Goal: Task Accomplishment & Management: Use online tool/utility

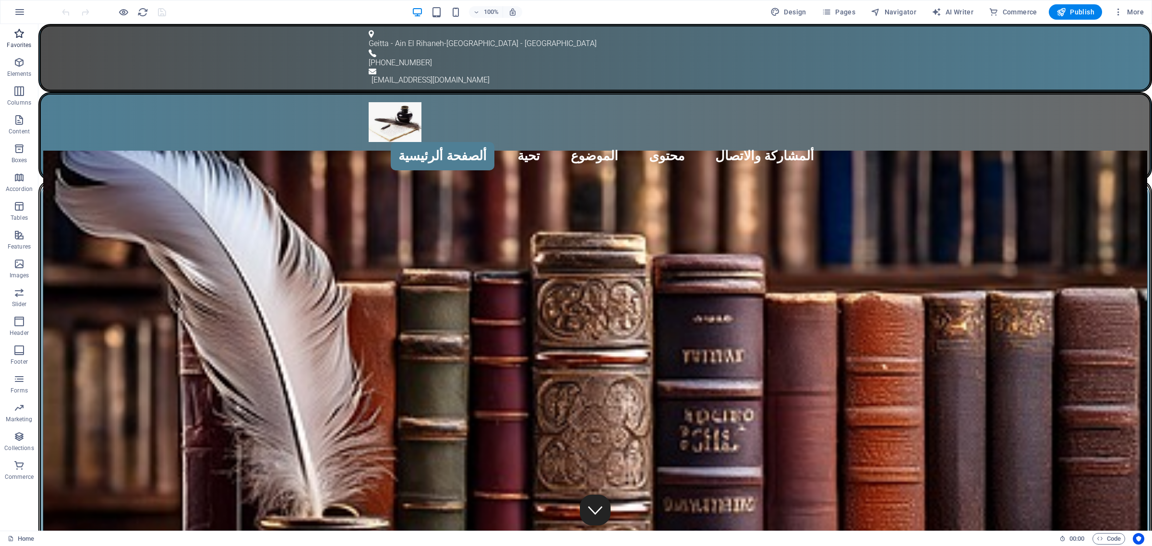
click at [18, 35] on icon "button" at bounding box center [19, 34] width 12 height 12
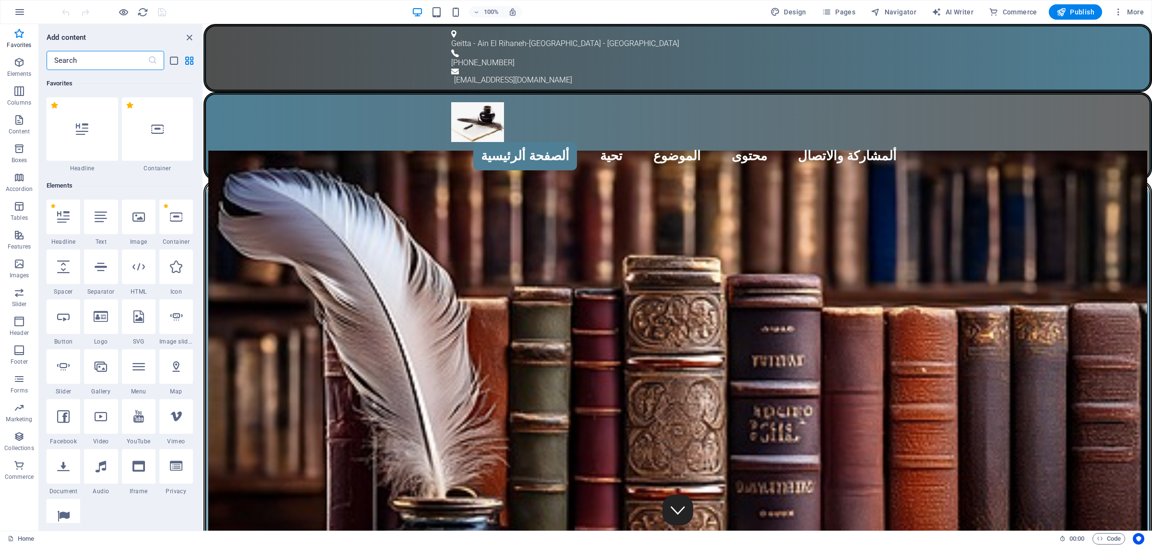
click at [99, 59] on input "text" at bounding box center [97, 60] width 101 height 19
click at [104, 465] on icon at bounding box center [101, 466] width 11 height 12
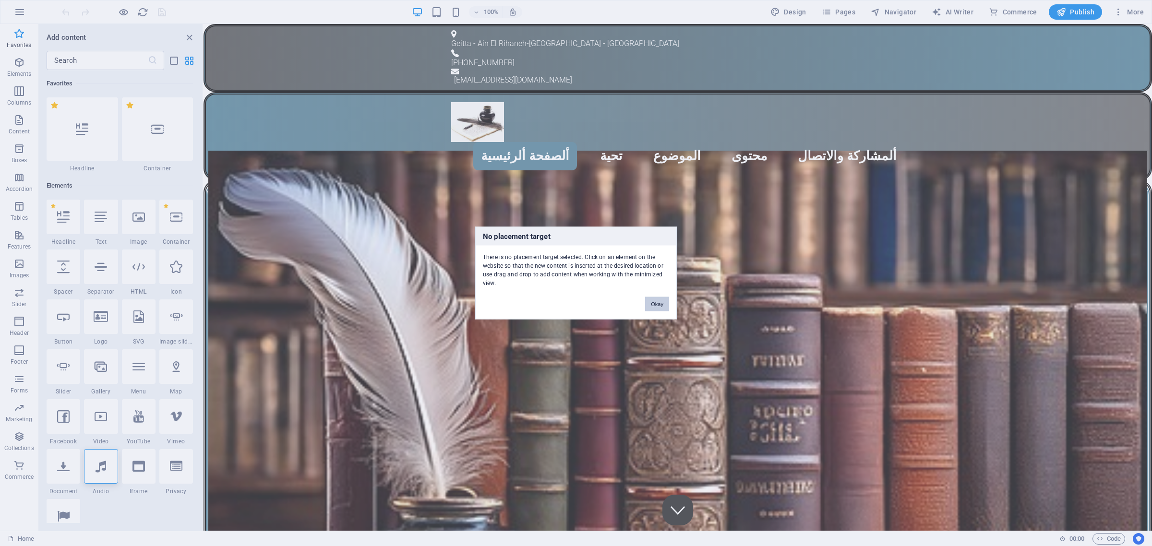
click at [657, 304] on button "Okay" at bounding box center [657, 304] width 24 height 14
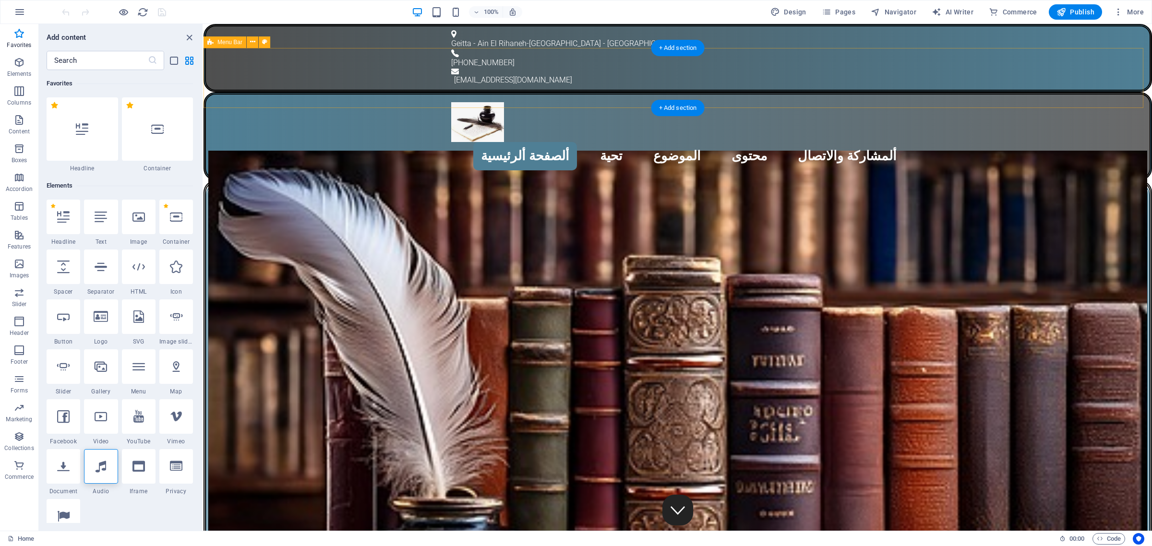
click at [258, 92] on div "ألصفحة ألرئيسية تحية الموضوع محتوى ألمشاركة والاتصال" at bounding box center [678, 136] width 948 height 88
click at [104, 472] on icon at bounding box center [101, 466] width 11 height 12
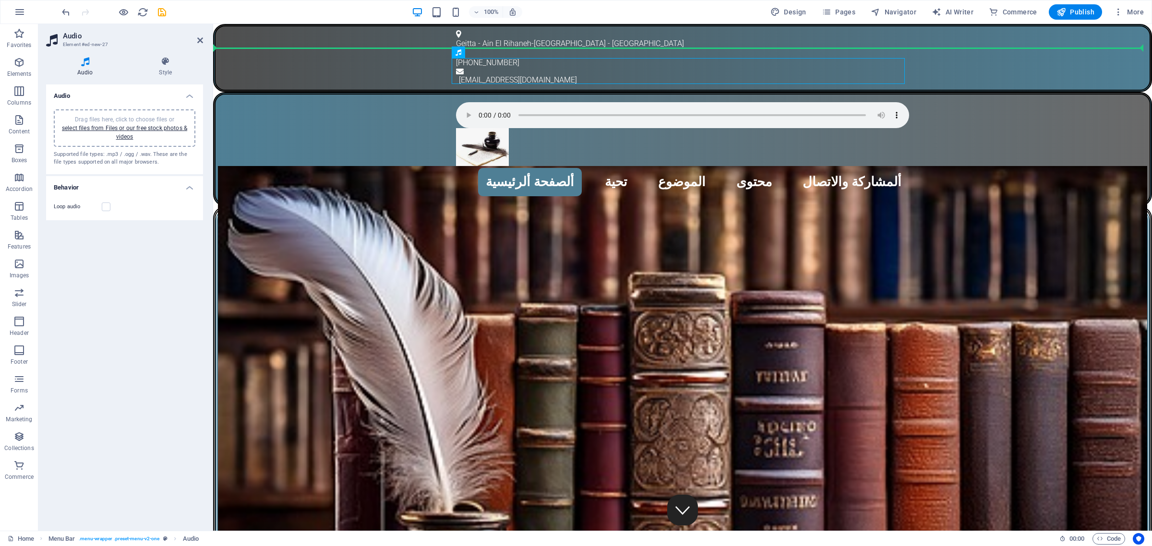
drag, startPoint x: 676, startPoint y: 75, endPoint x: 394, endPoint y: 58, distance: 282.8
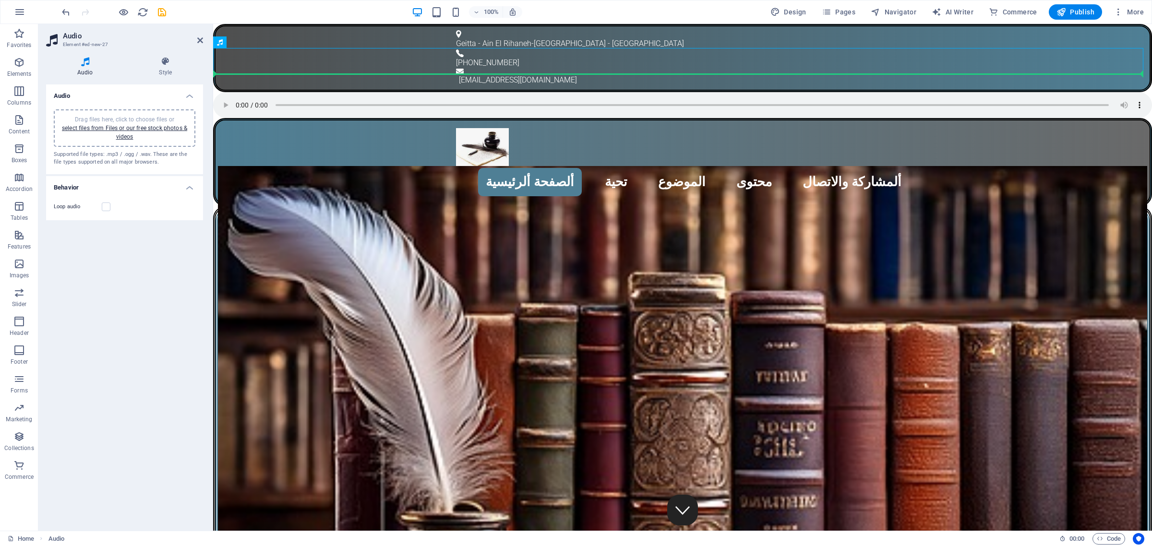
drag, startPoint x: 441, startPoint y: 66, endPoint x: 240, endPoint y: 86, distance: 202.1
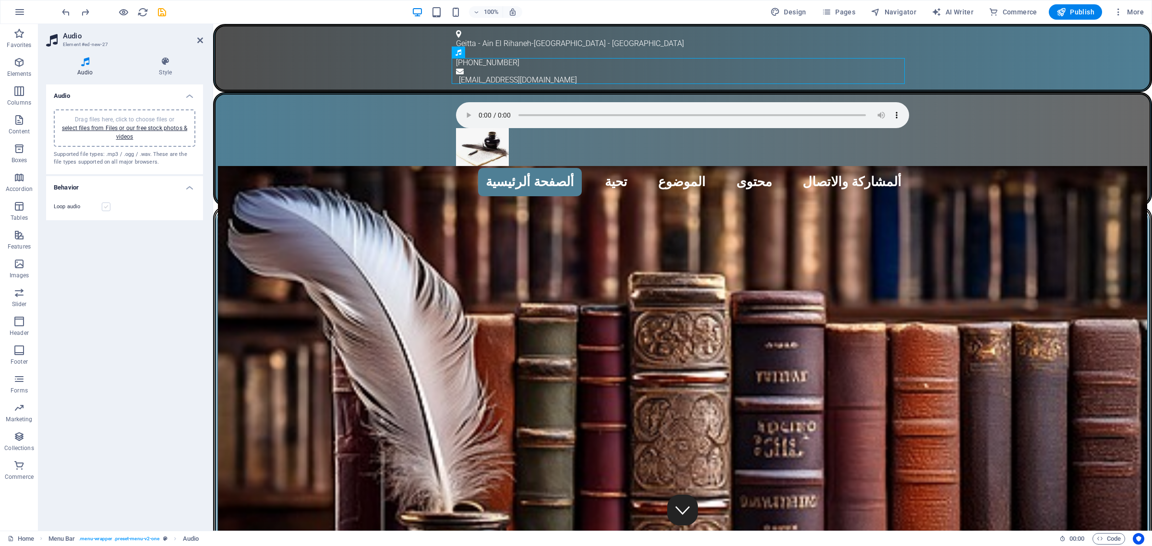
click at [107, 207] on label at bounding box center [106, 207] width 9 height 9
click at [0, 0] on input "Loop audio" at bounding box center [0, 0] width 0 height 0
click at [109, 207] on label at bounding box center [106, 207] width 9 height 9
click at [0, 0] on input "Loop audio" at bounding box center [0, 0] width 0 height 0
click at [108, 206] on label at bounding box center [106, 207] width 9 height 9
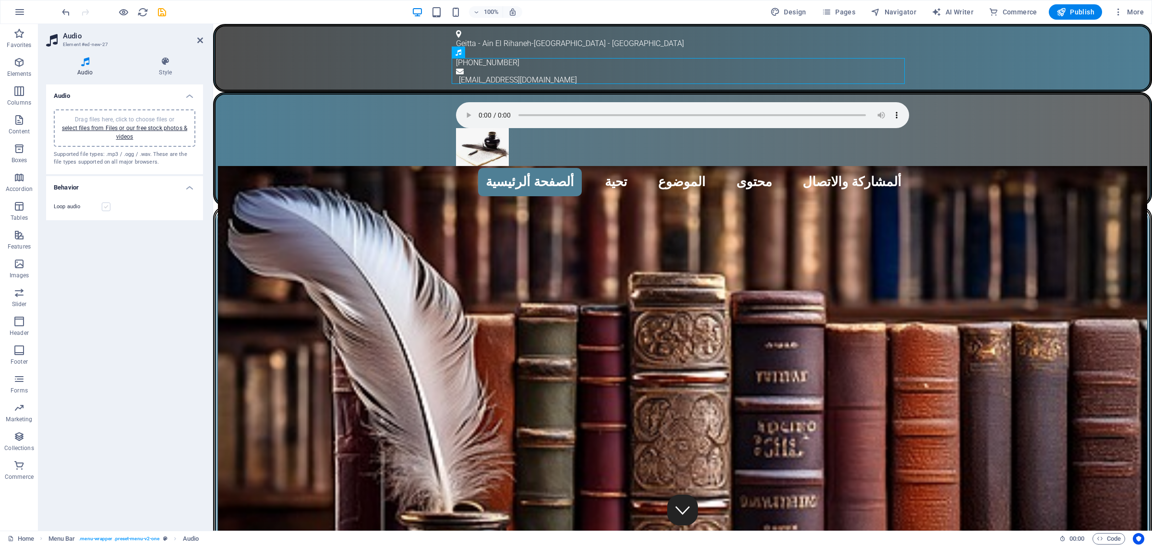
click at [0, 0] on input "Loop audio" at bounding box center [0, 0] width 0 height 0
click at [108, 206] on label at bounding box center [106, 207] width 9 height 9
click at [0, 0] on input "Loop audio" at bounding box center [0, 0] width 0 height 0
click at [891, 102] on figure at bounding box center [682, 115] width 453 height 26
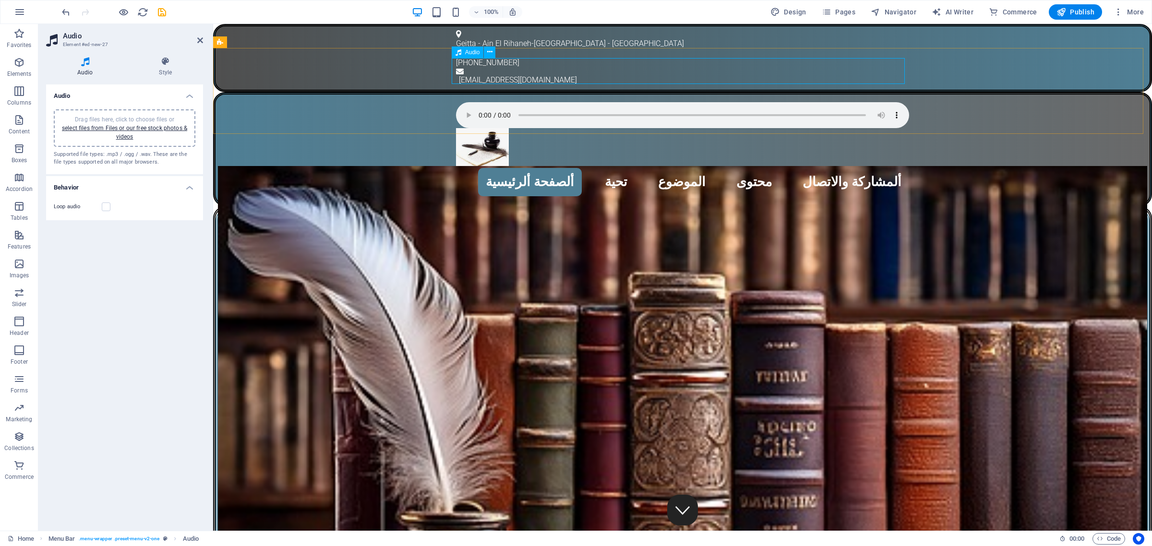
click at [466, 51] on span "Audio" at bounding box center [472, 52] width 15 height 6
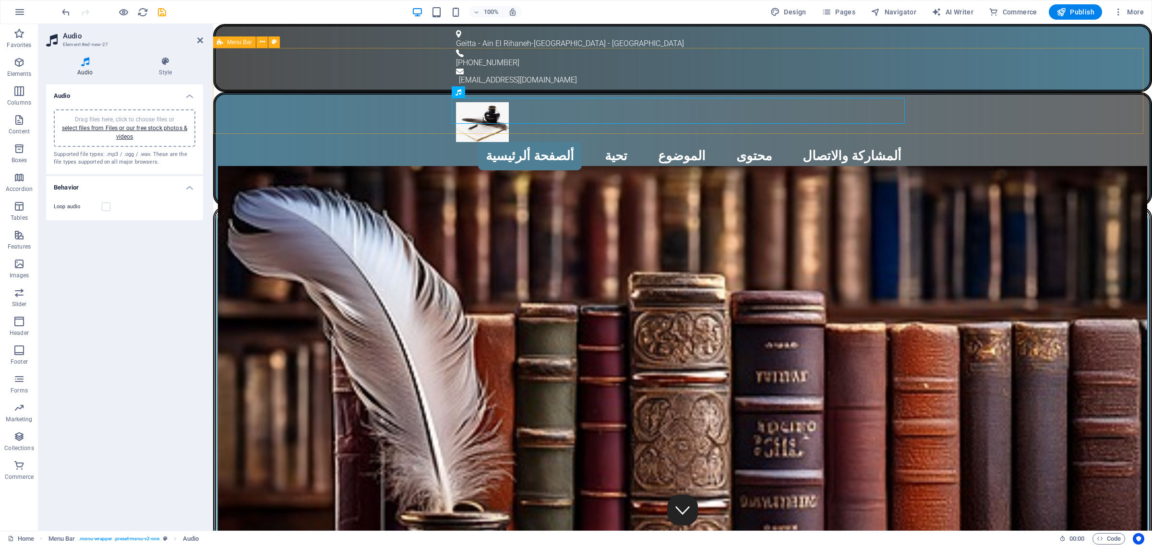
click at [1076, 92] on div "ألصفحة ألرئيسية تحية الموضوع محتوى ألمشاركة والاتصال" at bounding box center [682, 149] width 939 height 114
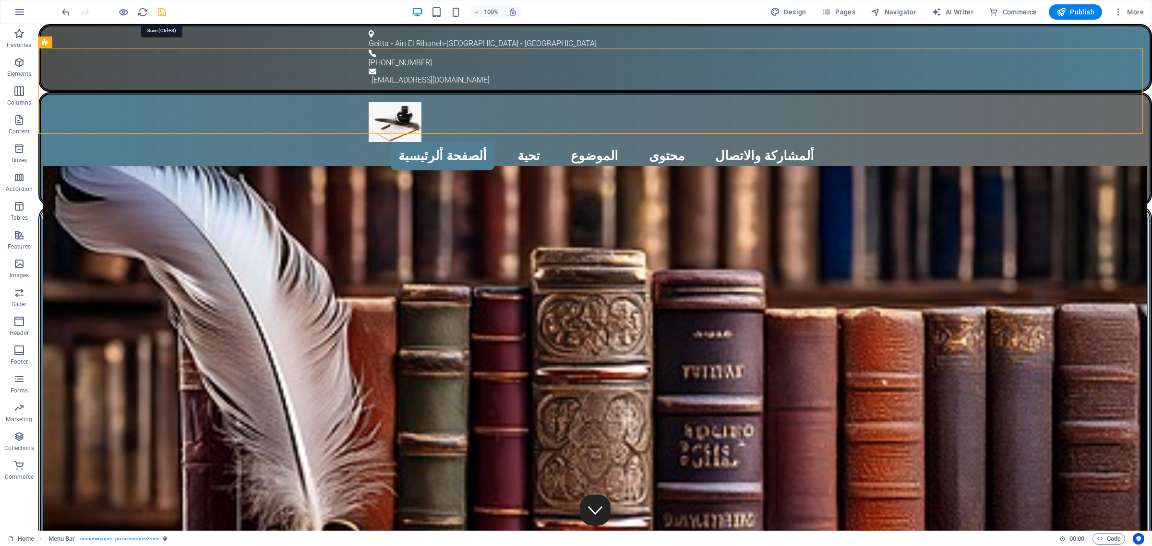
click at [162, 13] on icon "save" at bounding box center [161, 12] width 11 height 11
click at [380, 92] on span "Audio" at bounding box center [385, 92] width 15 height 6
